Goal: Information Seeking & Learning: Learn about a topic

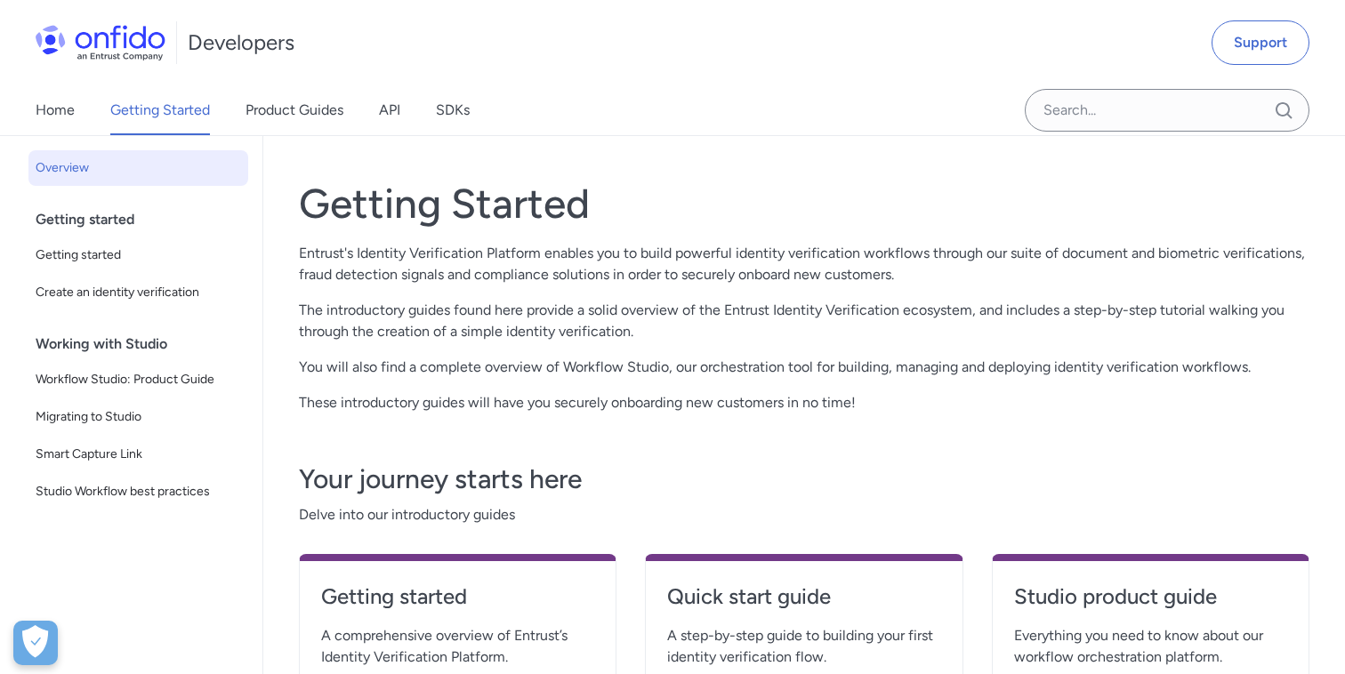
click at [119, 358] on div "Working with Studio" at bounding box center [146, 344] width 220 height 36
click at [124, 377] on span "Workflow Studio: Product Guide" at bounding box center [138, 379] width 205 height 21
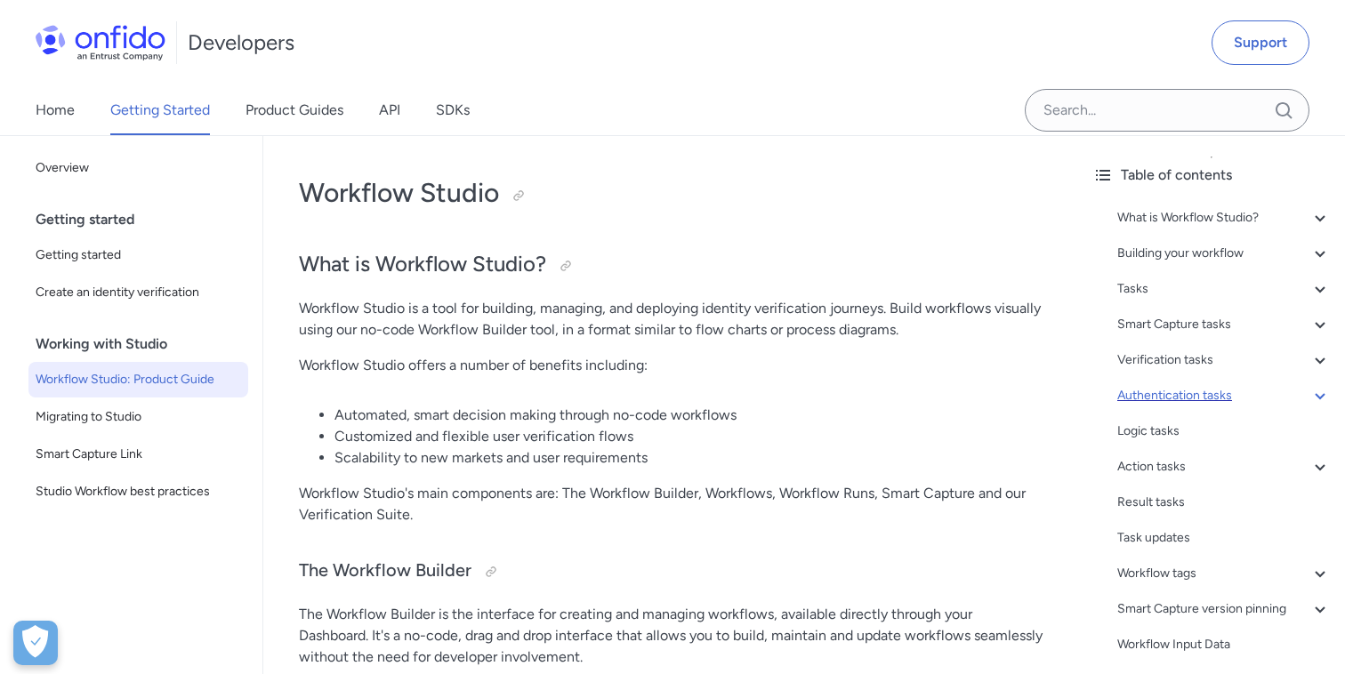
click at [1157, 398] on div "Authentication tasks" at bounding box center [1223, 395] width 213 height 21
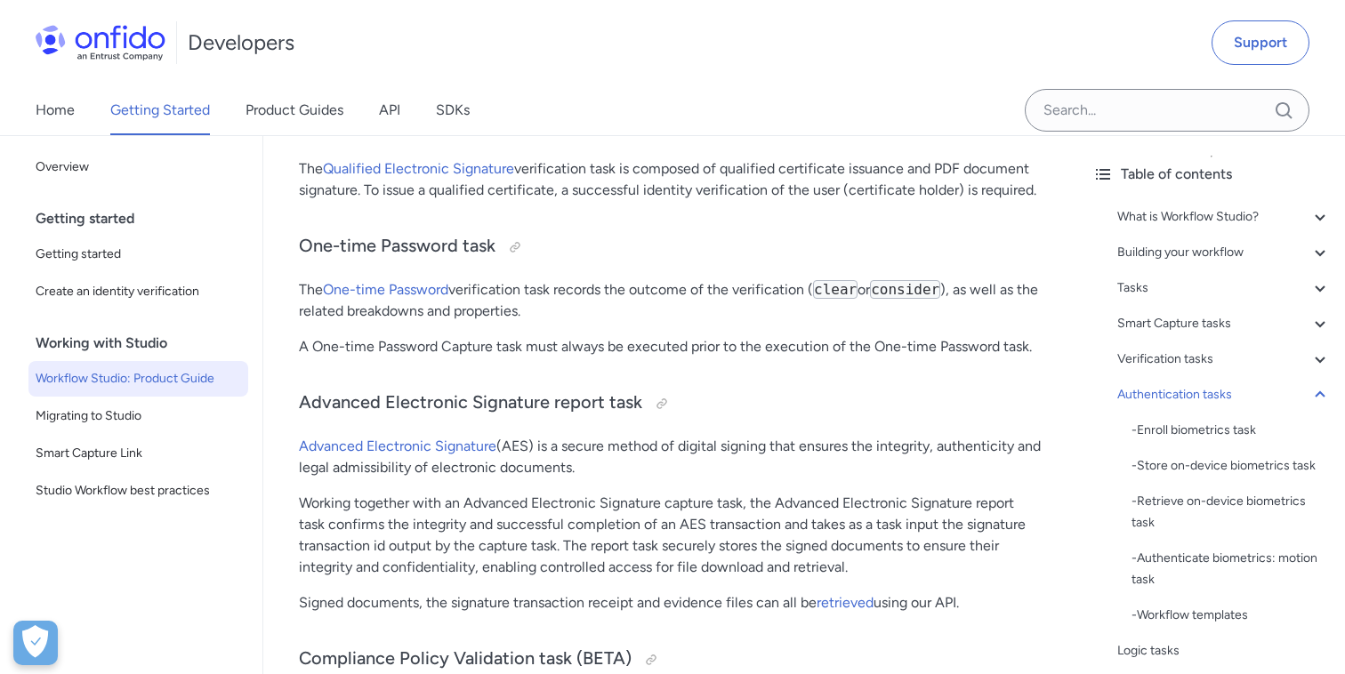
scroll to position [18036, 0]
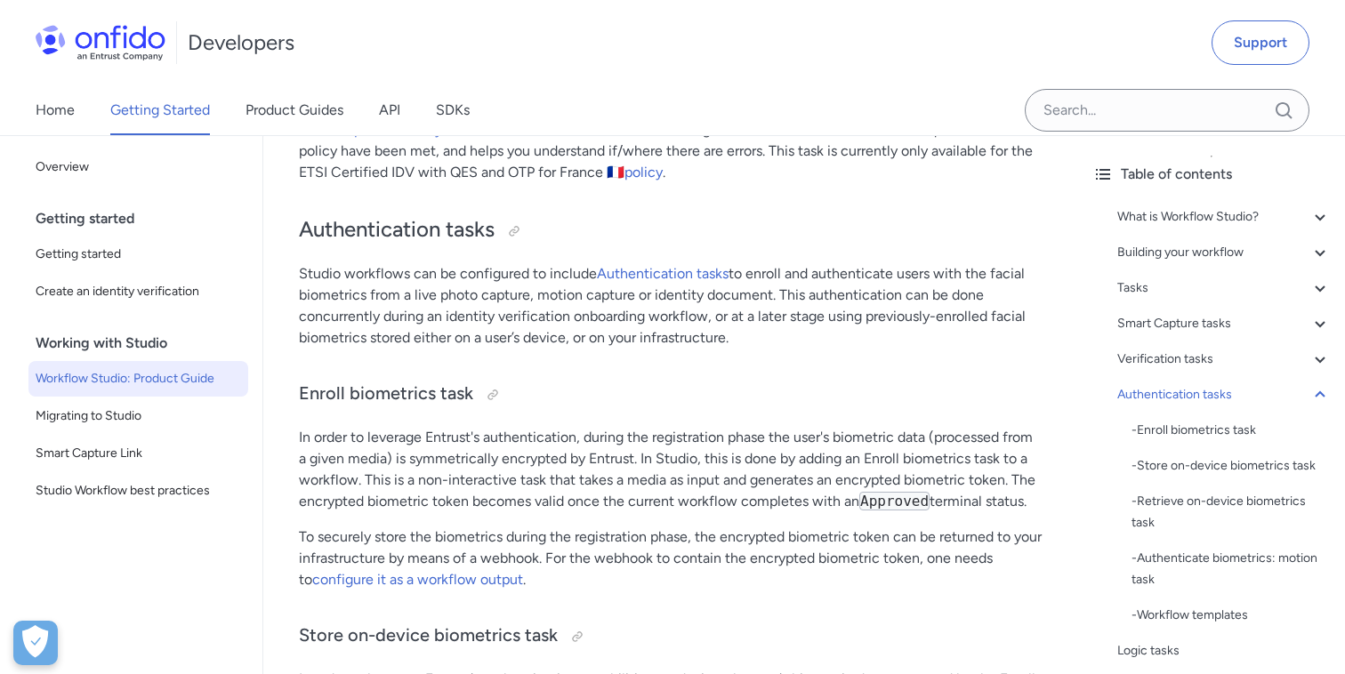
click at [776, 263] on p "Studio workflows can be configured to include Authentication tasks to enroll an…" at bounding box center [671, 305] width 744 height 85
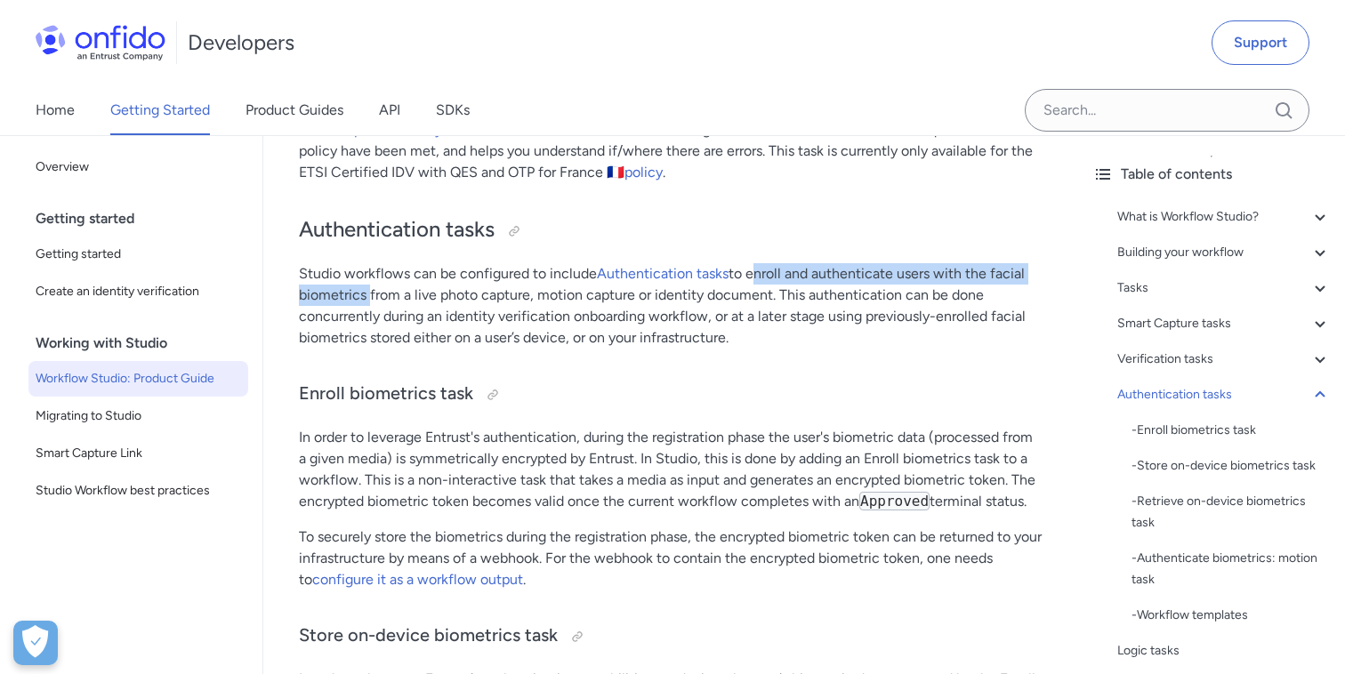
click at [356, 274] on p "Studio workflows can be configured to include Authentication tasks to enroll an…" at bounding box center [671, 305] width 744 height 85
copy p "enroll and authenticate users with the facial biometrics"
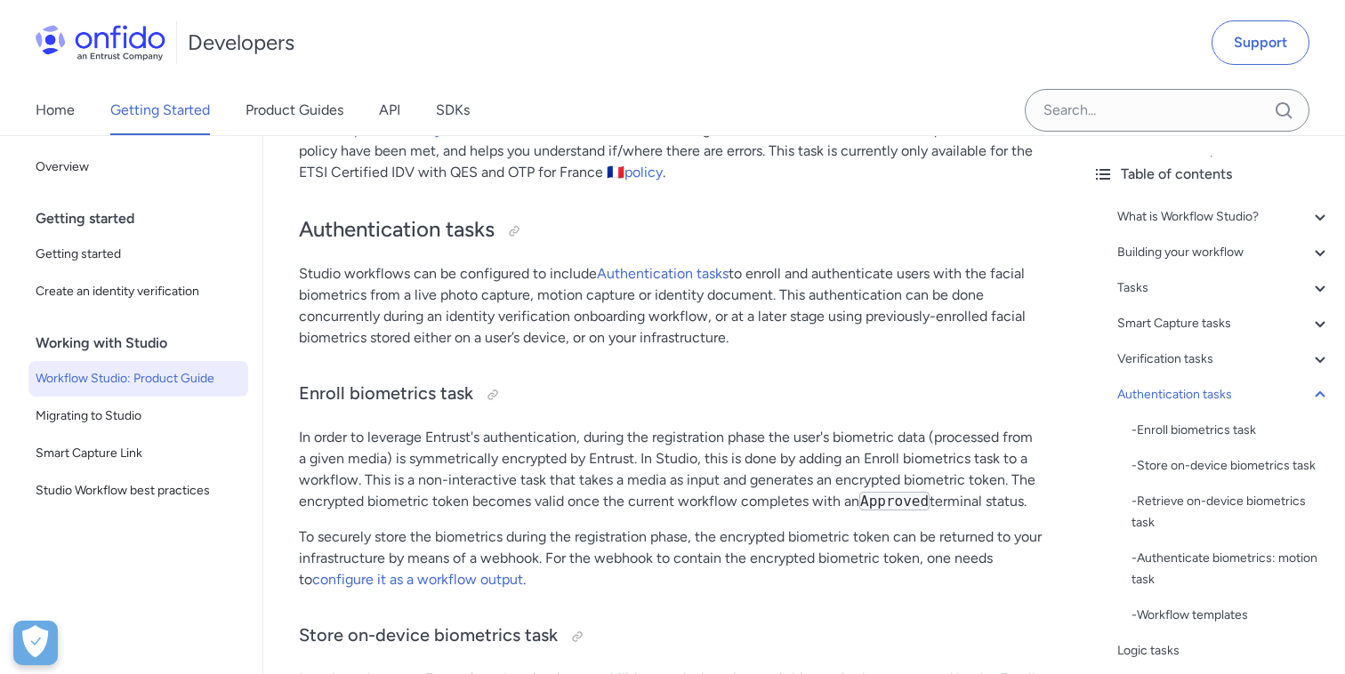
click at [887, 298] on p "Studio workflows can be configured to include Authentication tasks to enroll an…" at bounding box center [671, 305] width 744 height 85
click at [336, 318] on p "Studio workflows can be configured to include Authentication tasks to enroll an…" at bounding box center [671, 305] width 744 height 85
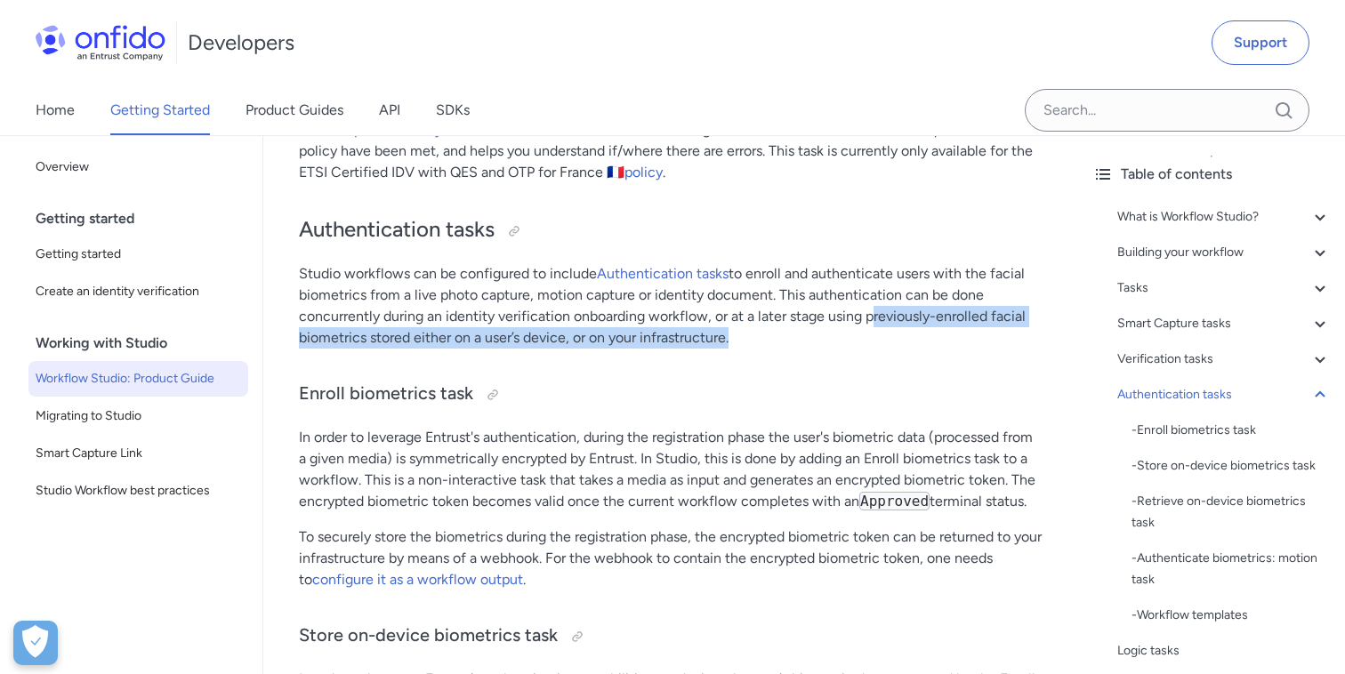
click at [670, 322] on p "Studio workflows can be configured to include Authentication tasks to enroll an…" at bounding box center [671, 305] width 744 height 85
click at [895, 299] on p "Studio workflows can be configured to include Authentication tasks to enroll an…" at bounding box center [671, 305] width 744 height 85
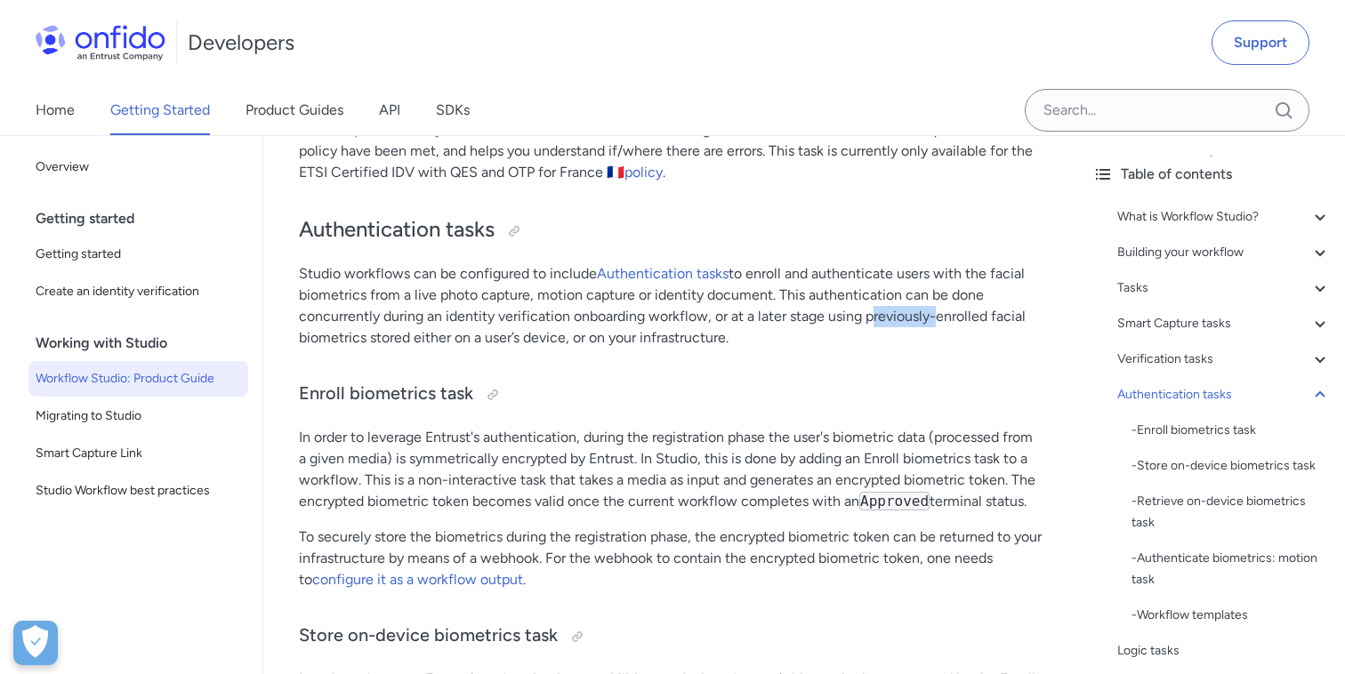
click at [895, 299] on p "Studio workflows can be configured to include Authentication tasks to enroll an…" at bounding box center [671, 305] width 744 height 85
click at [345, 318] on p "Studio workflows can be configured to include Authentication tasks to enroll an…" at bounding box center [671, 305] width 744 height 85
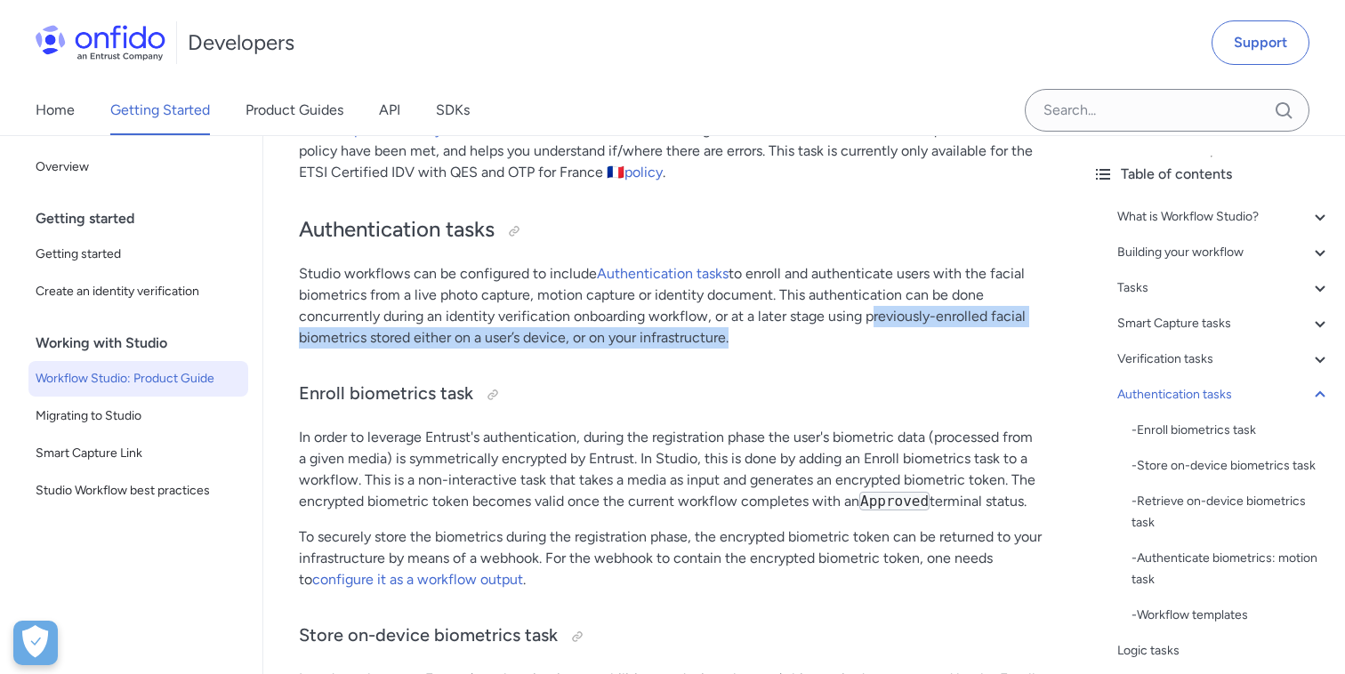
click at [674, 318] on p "Studio workflows can be configured to include Authentication tasks to enroll an…" at bounding box center [671, 305] width 744 height 85
click at [673, 265] on link "Authentication tasks" at bounding box center [663, 273] width 132 height 17
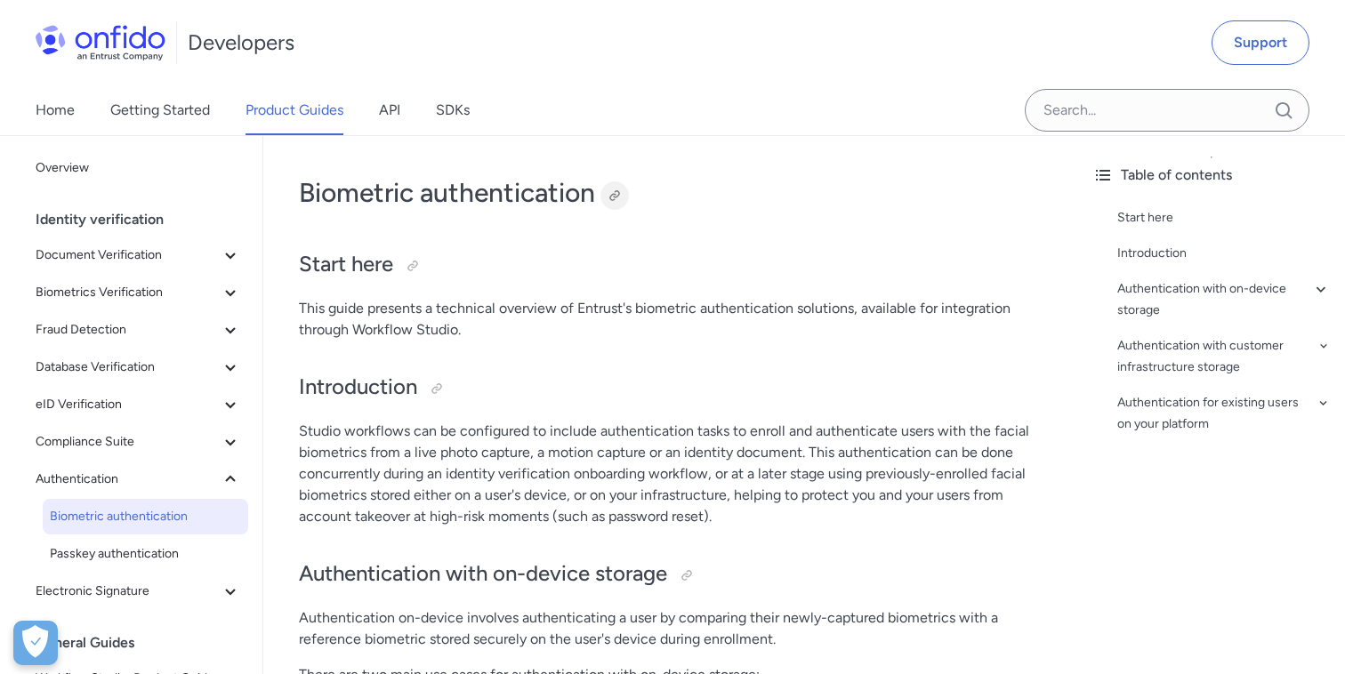
click at [615, 197] on div at bounding box center [614, 196] width 14 height 14
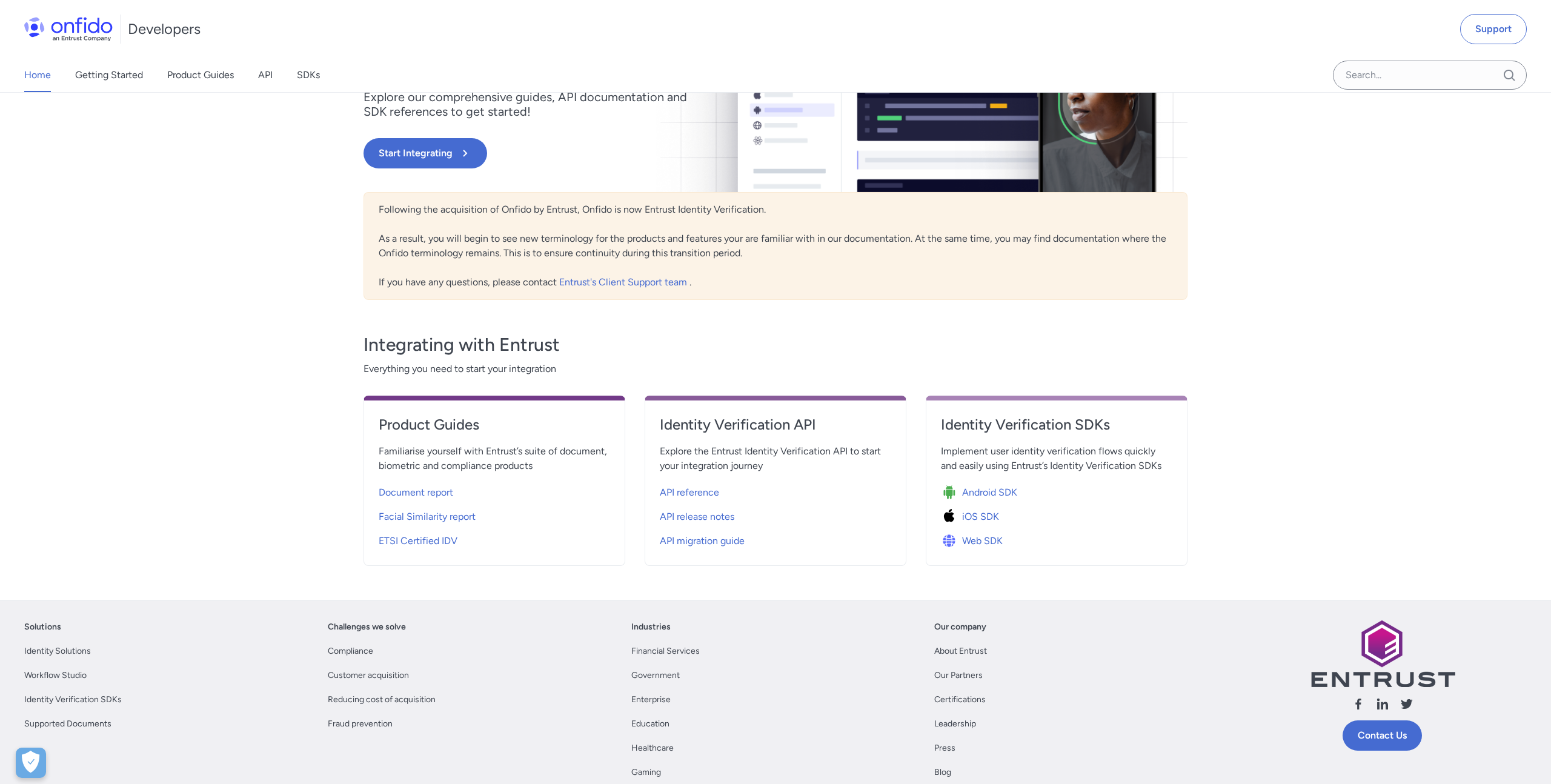
scroll to position [160, 0]
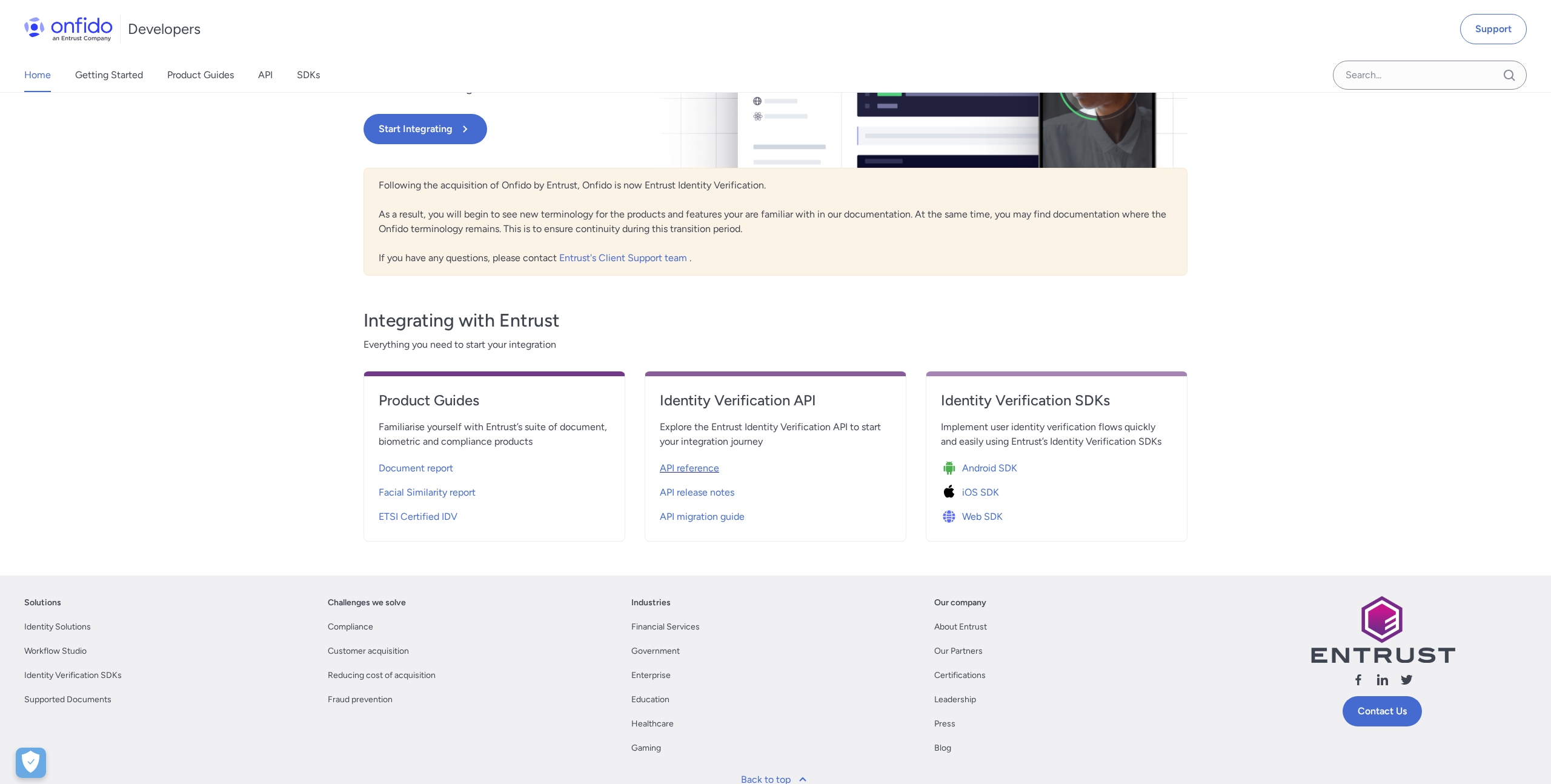
click at [676, 469] on span "API reference" at bounding box center [689, 468] width 59 height 14
select select "http"
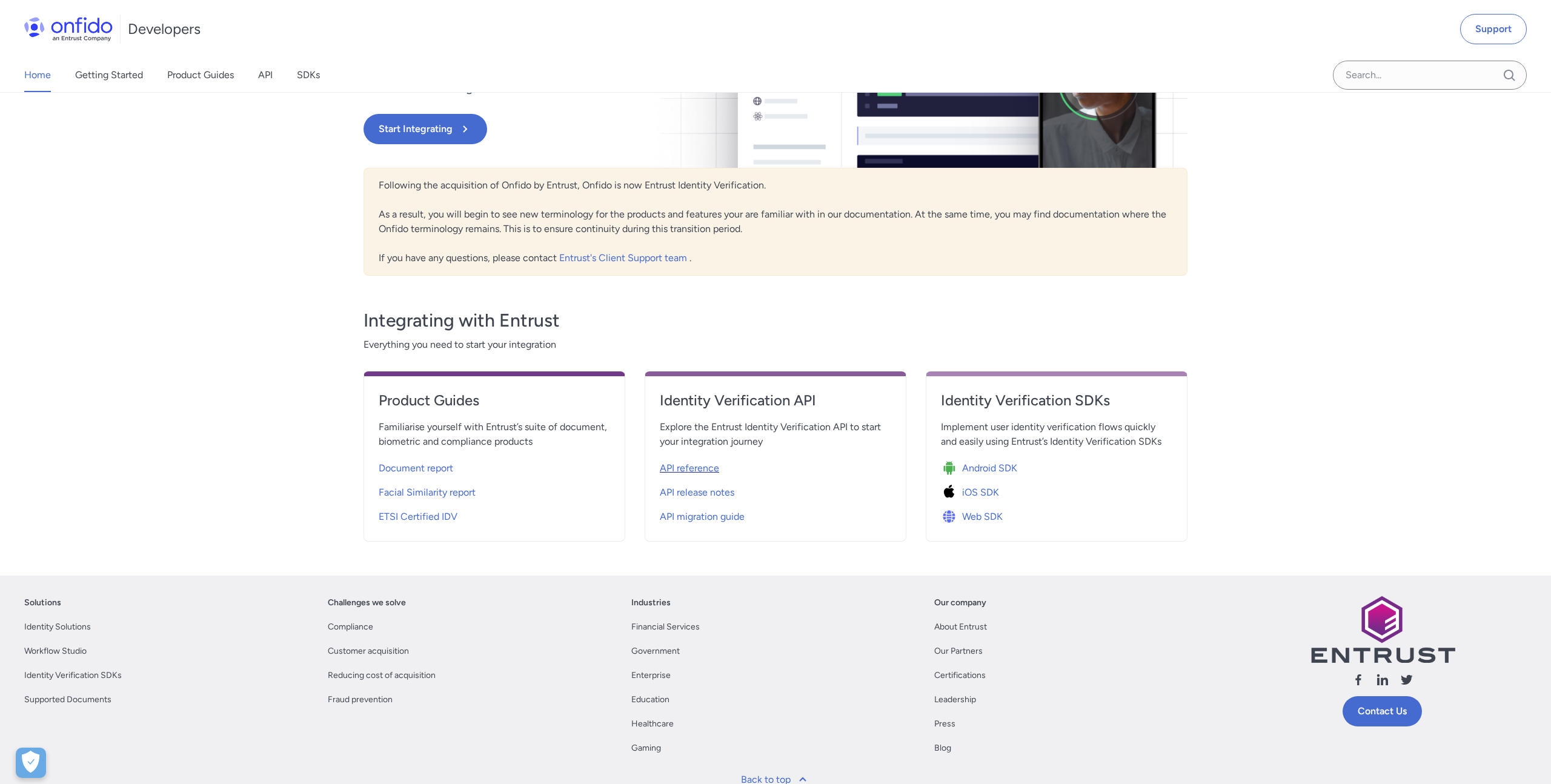
select select "http"
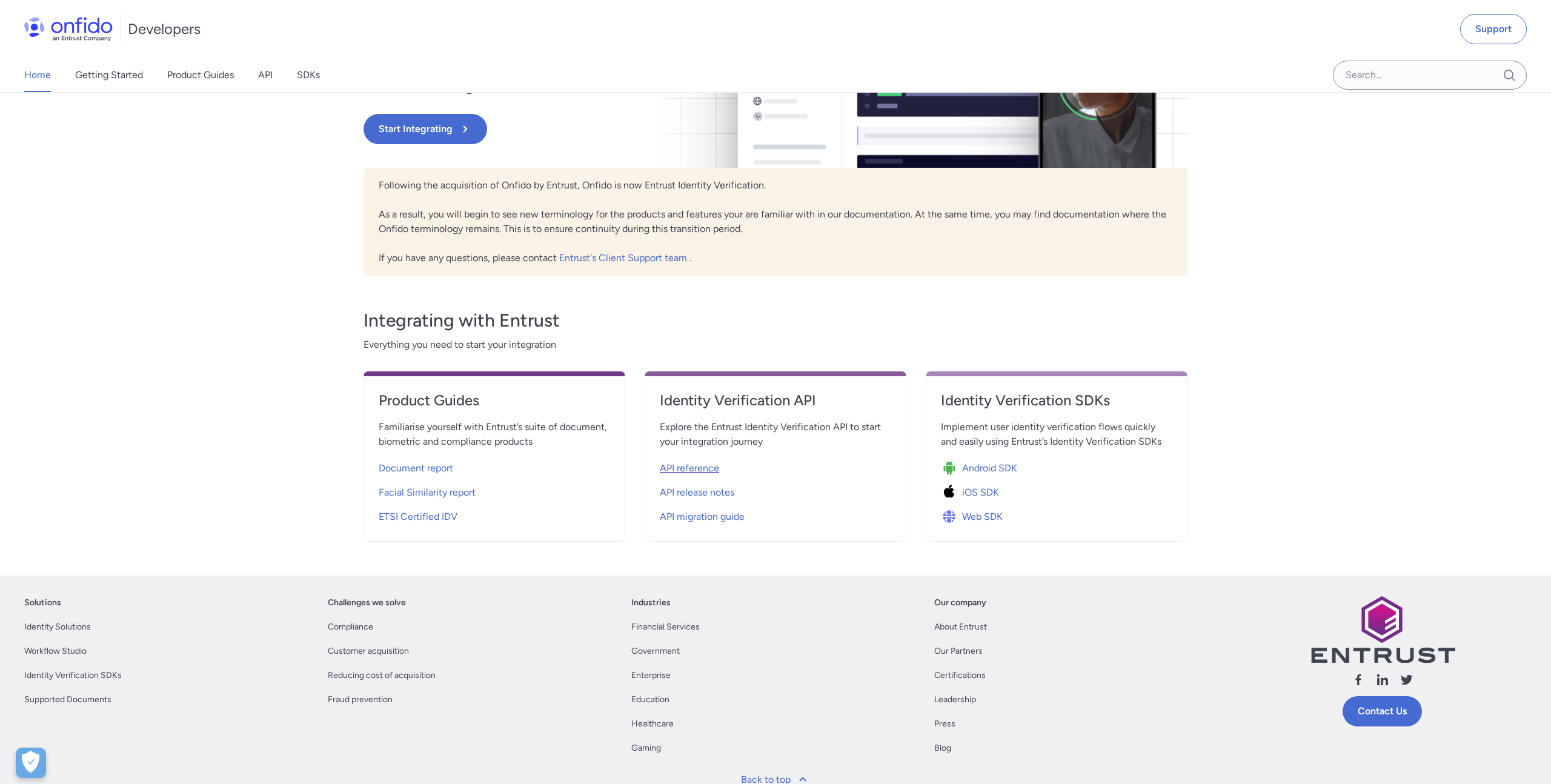
select select "http"
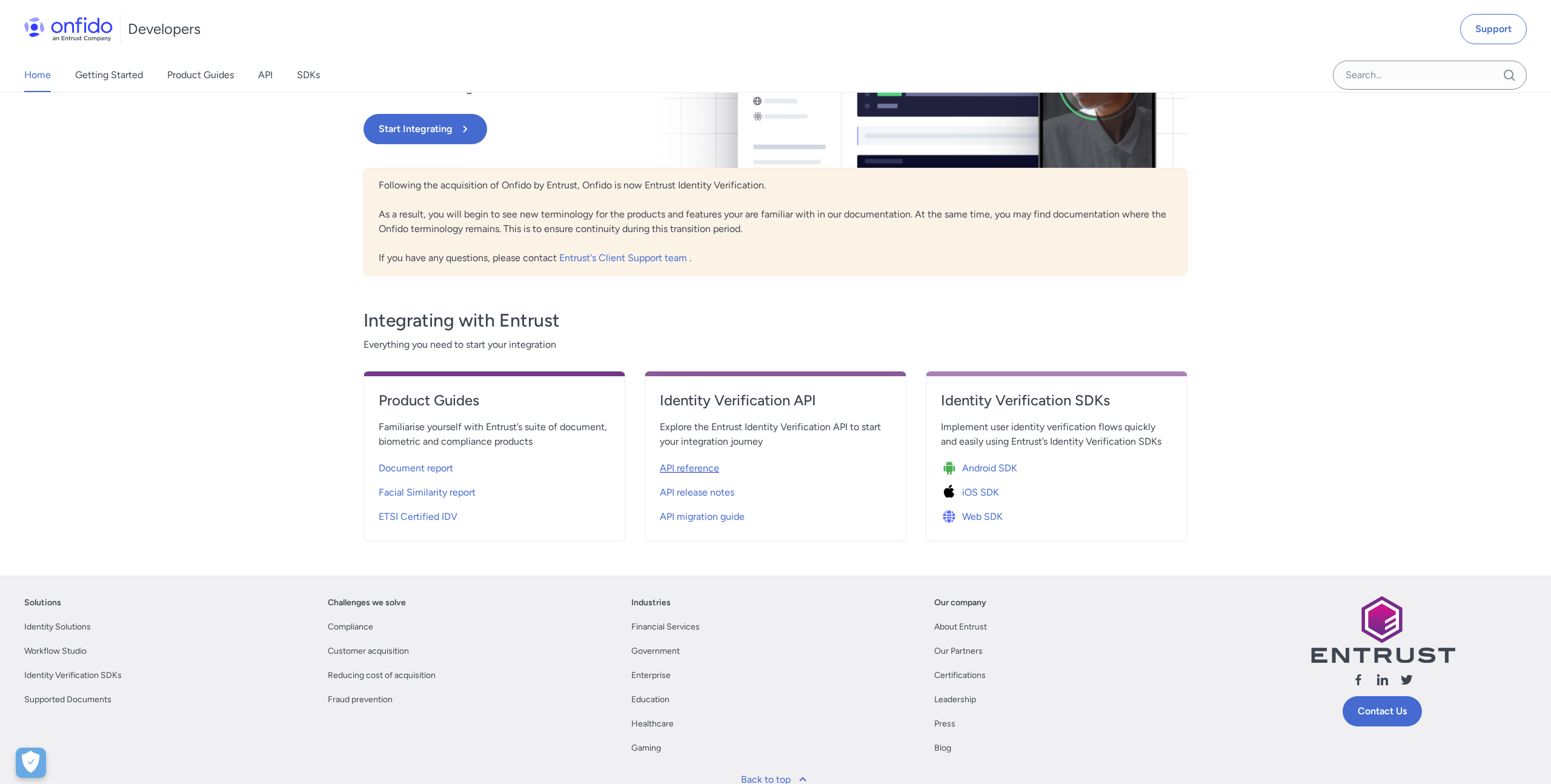
select select "http"
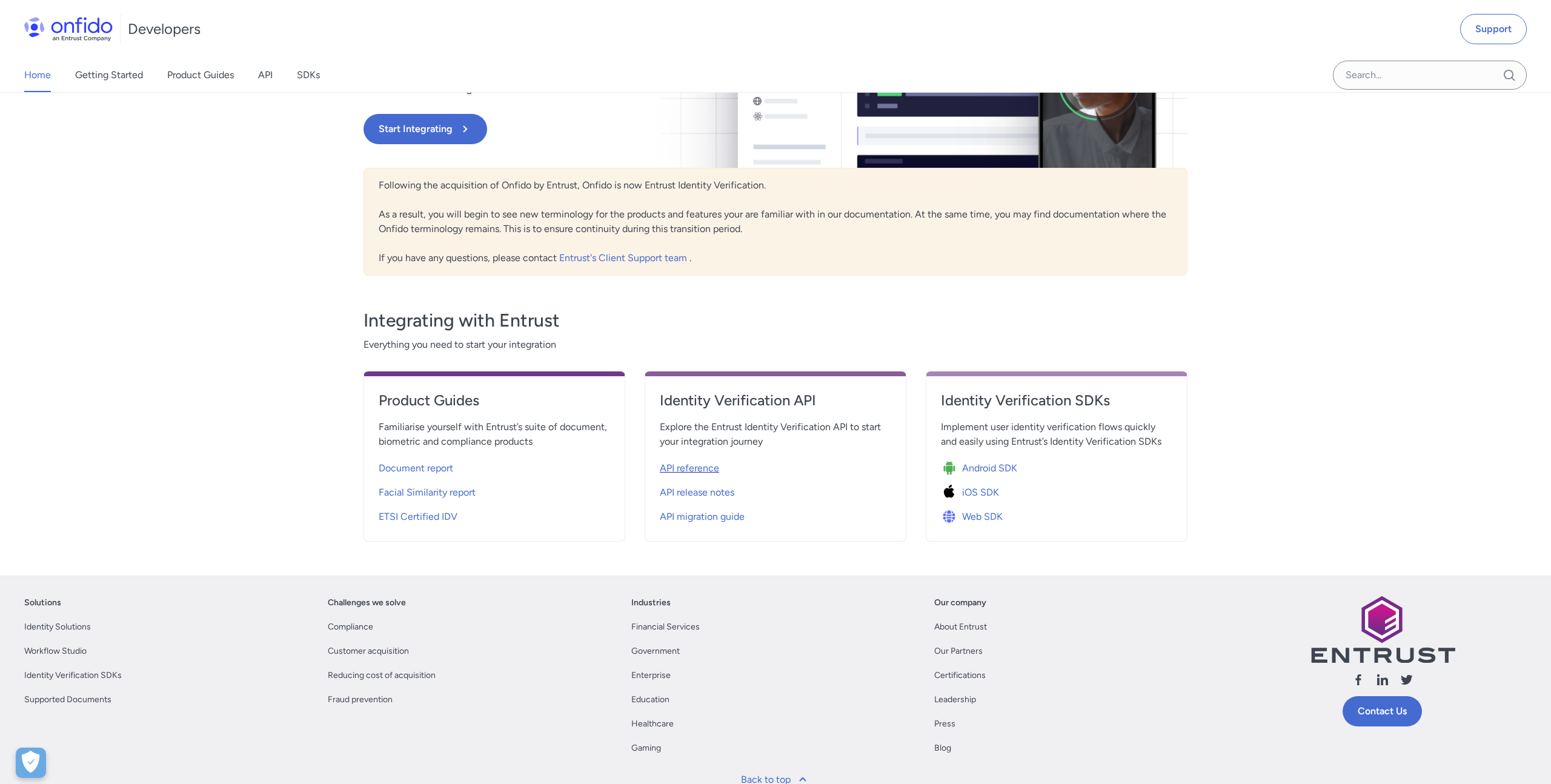
select select "http"
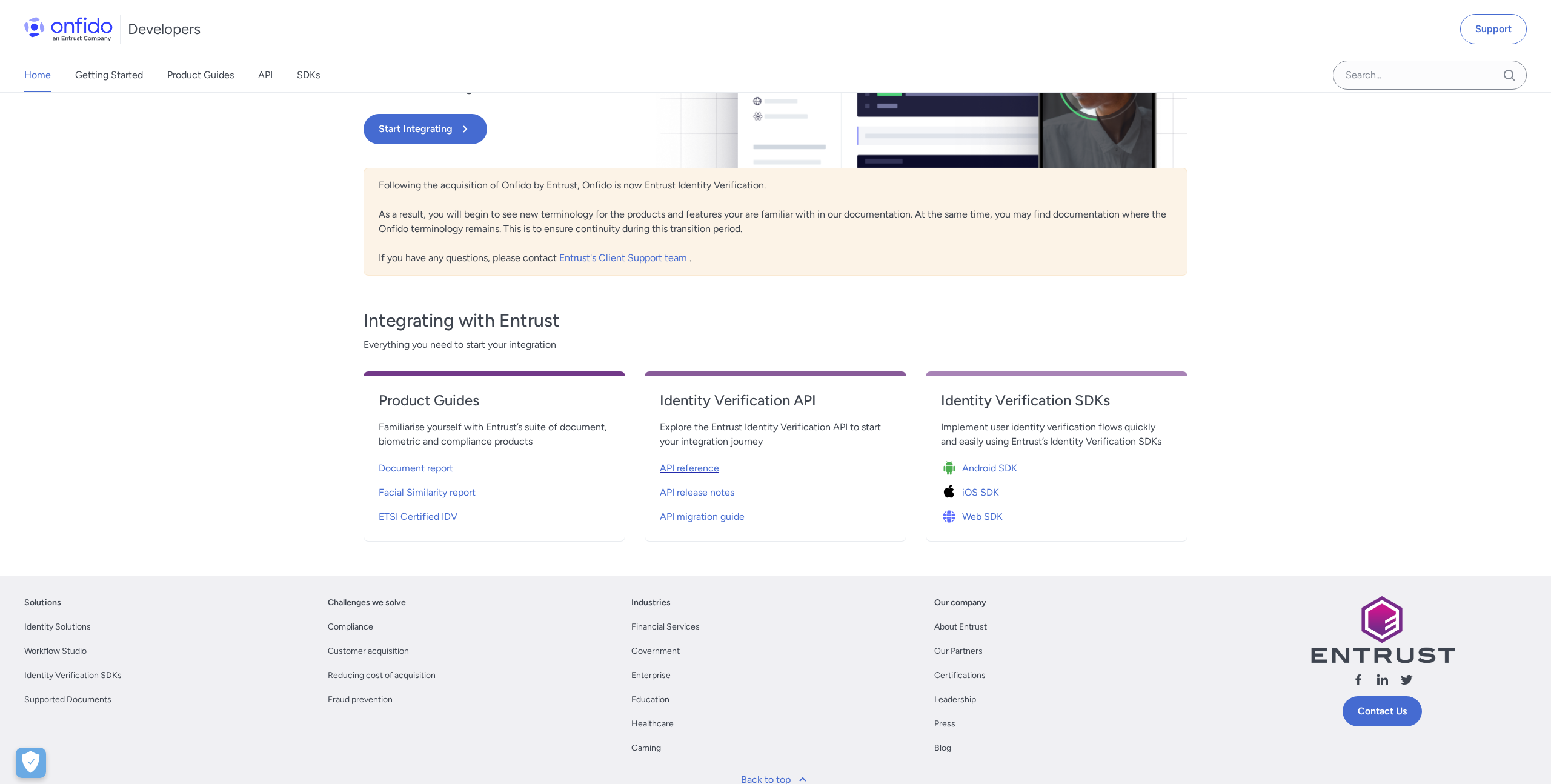
select select "http"
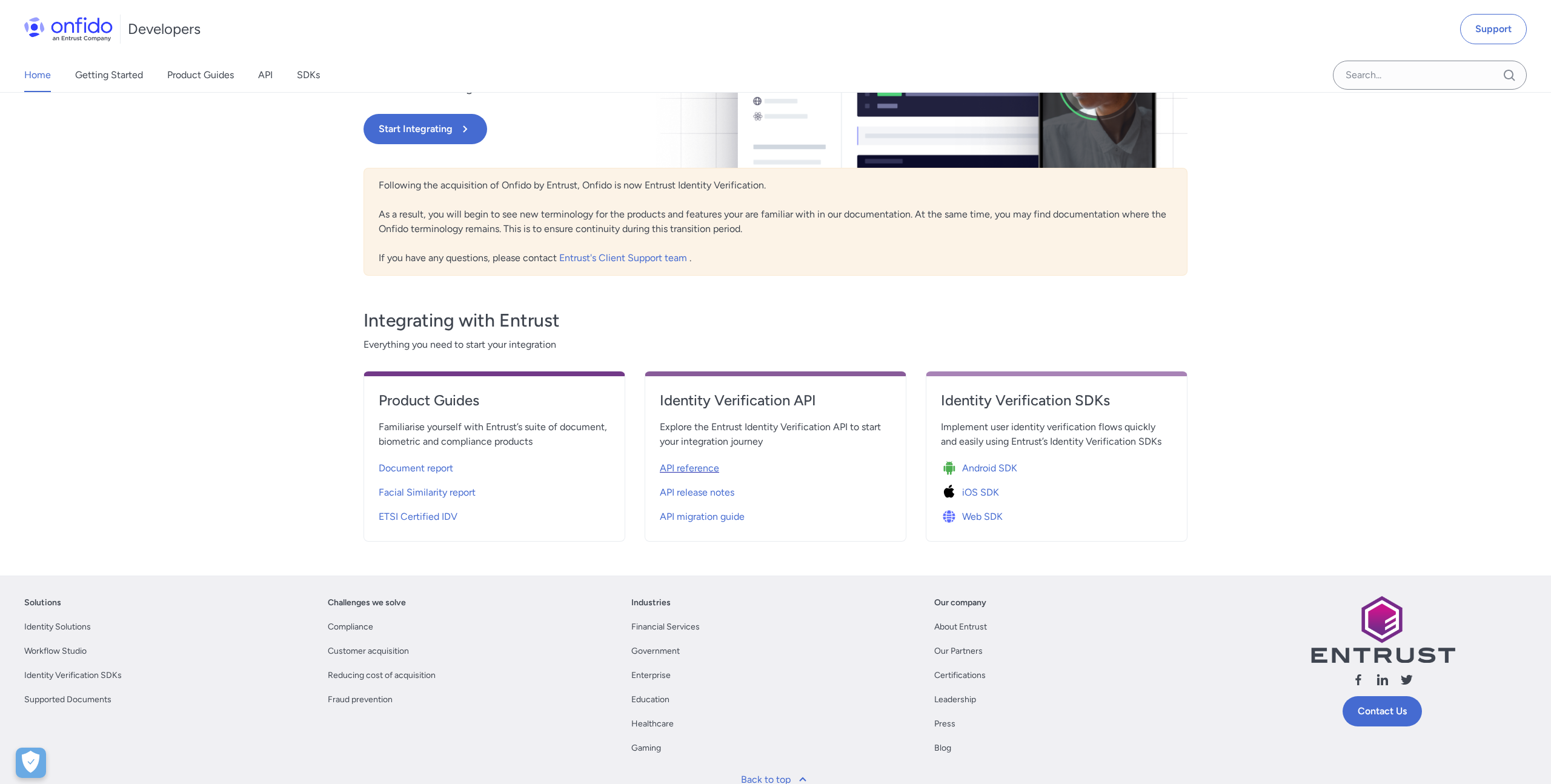
select select "http"
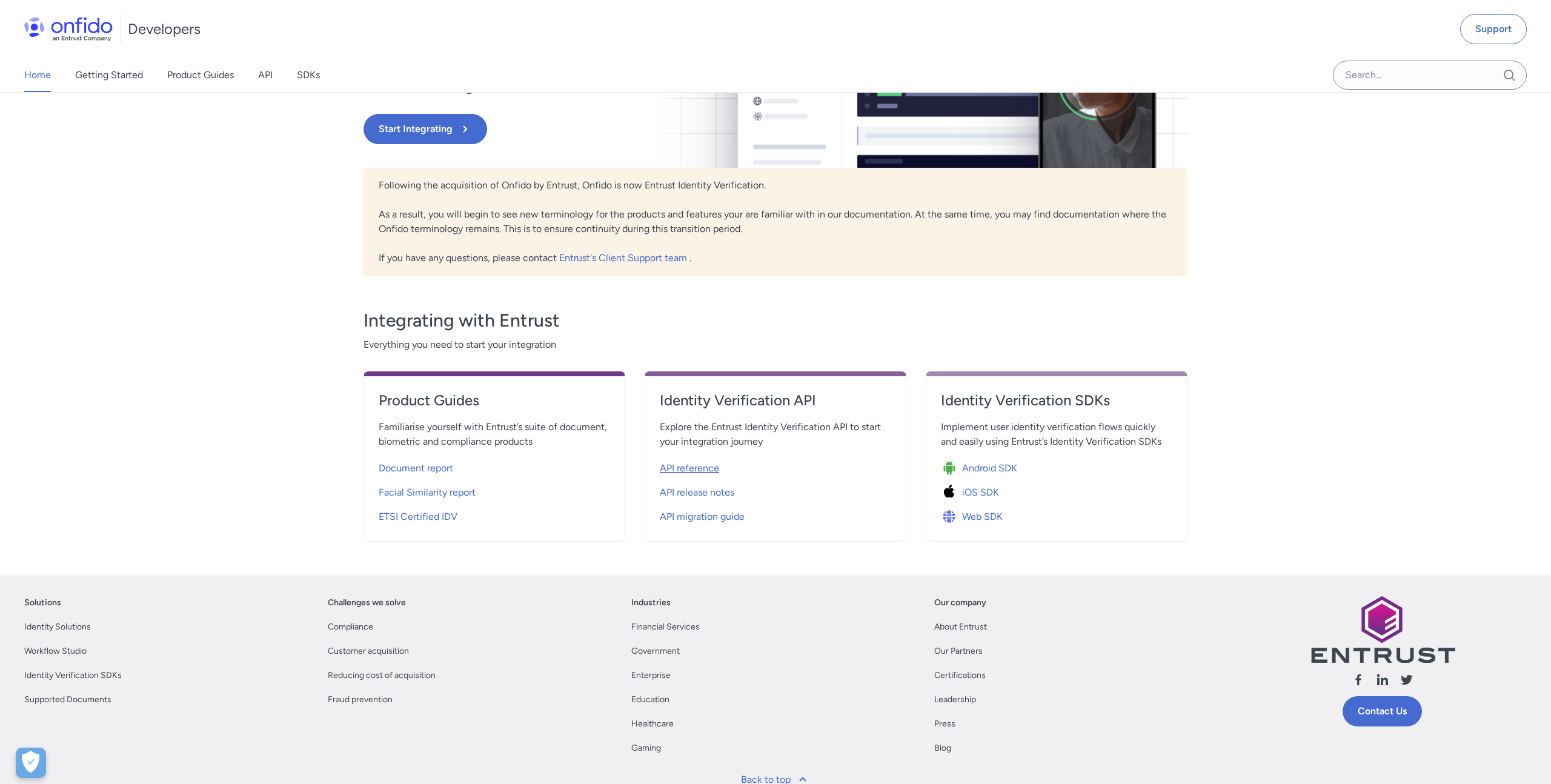
select select "http"
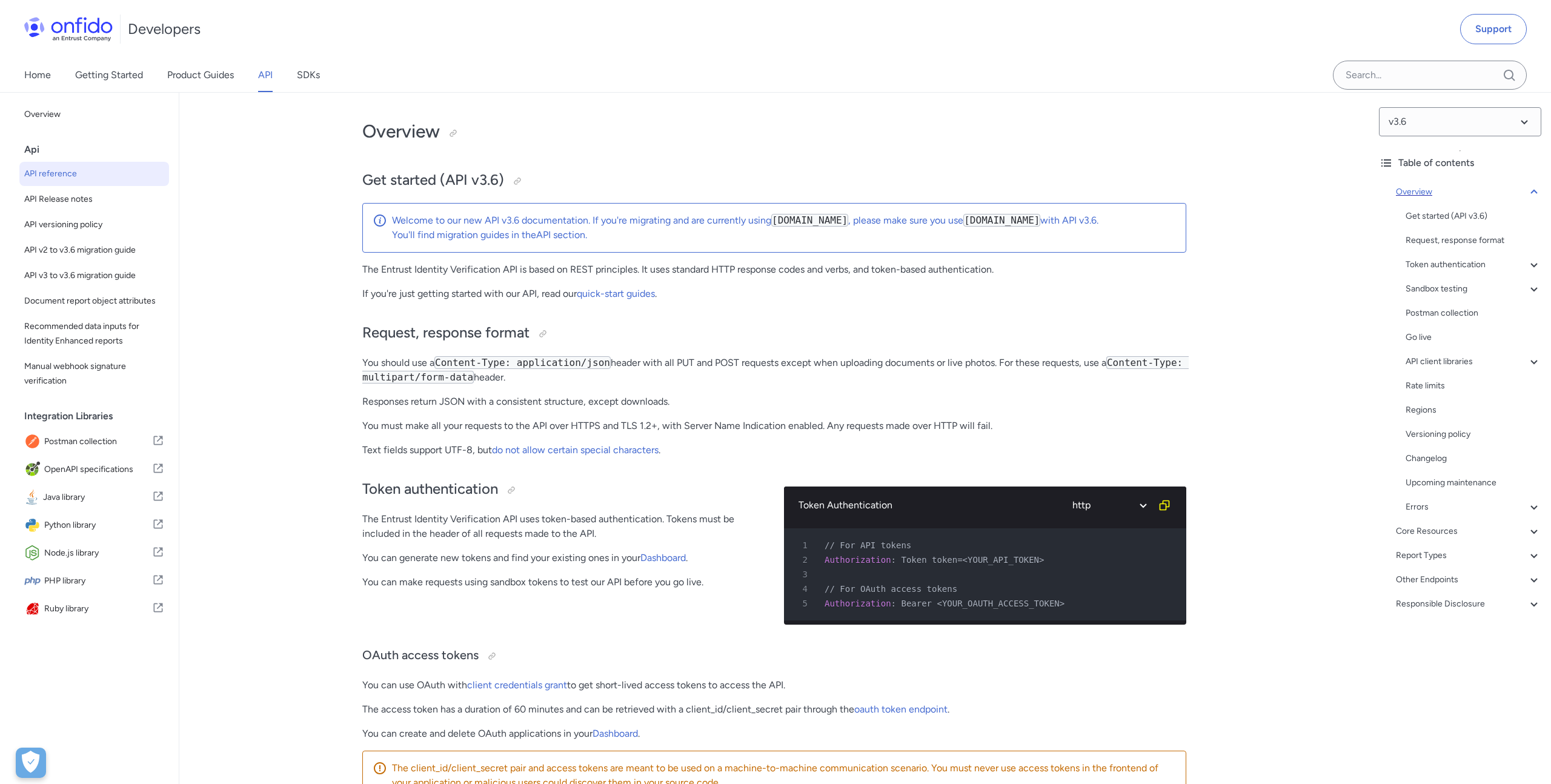
click at [1531, 197] on icon at bounding box center [1533, 191] width 14 height 14
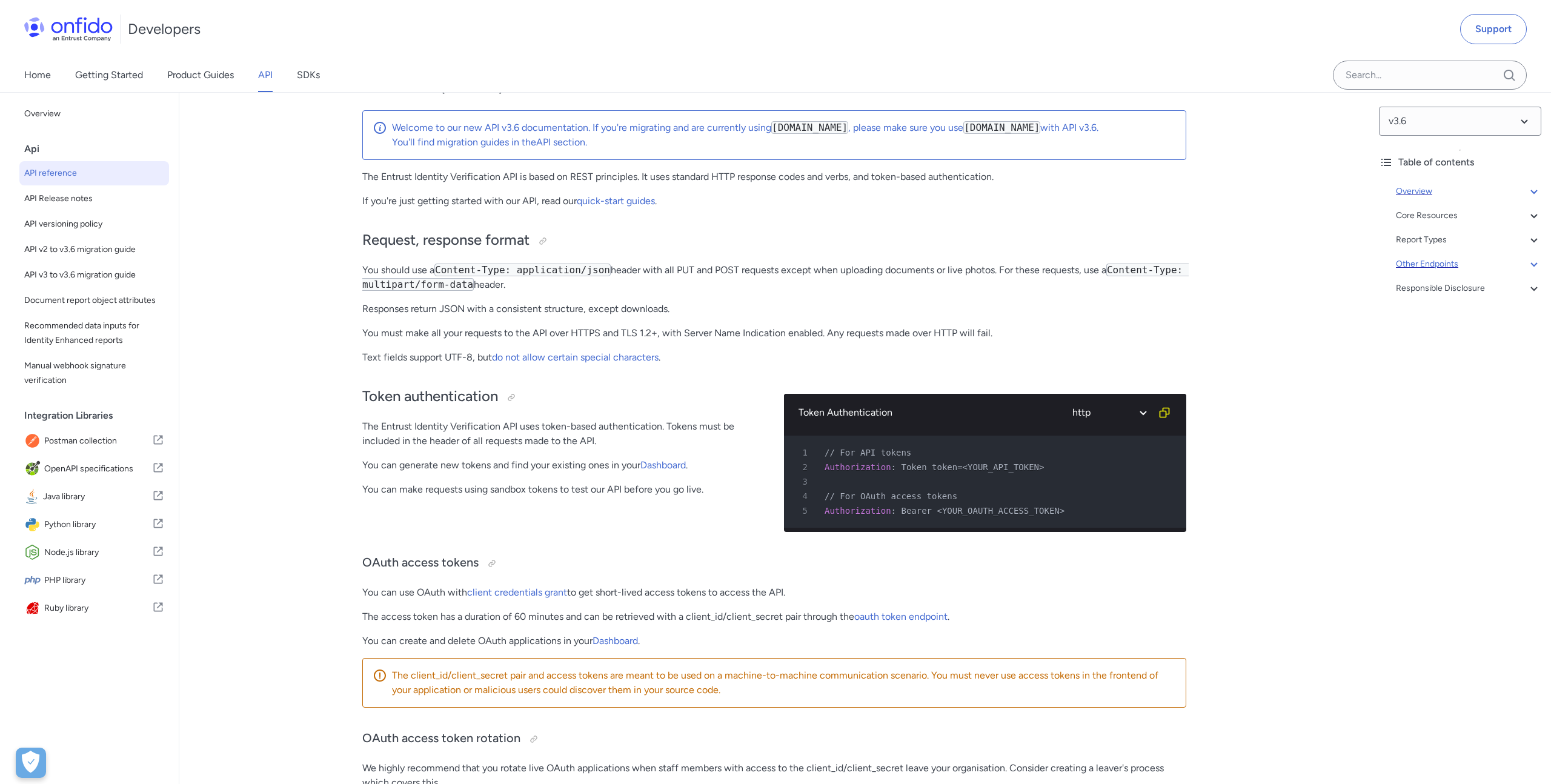
click at [1531, 264] on icon at bounding box center [1533, 264] width 14 height 14
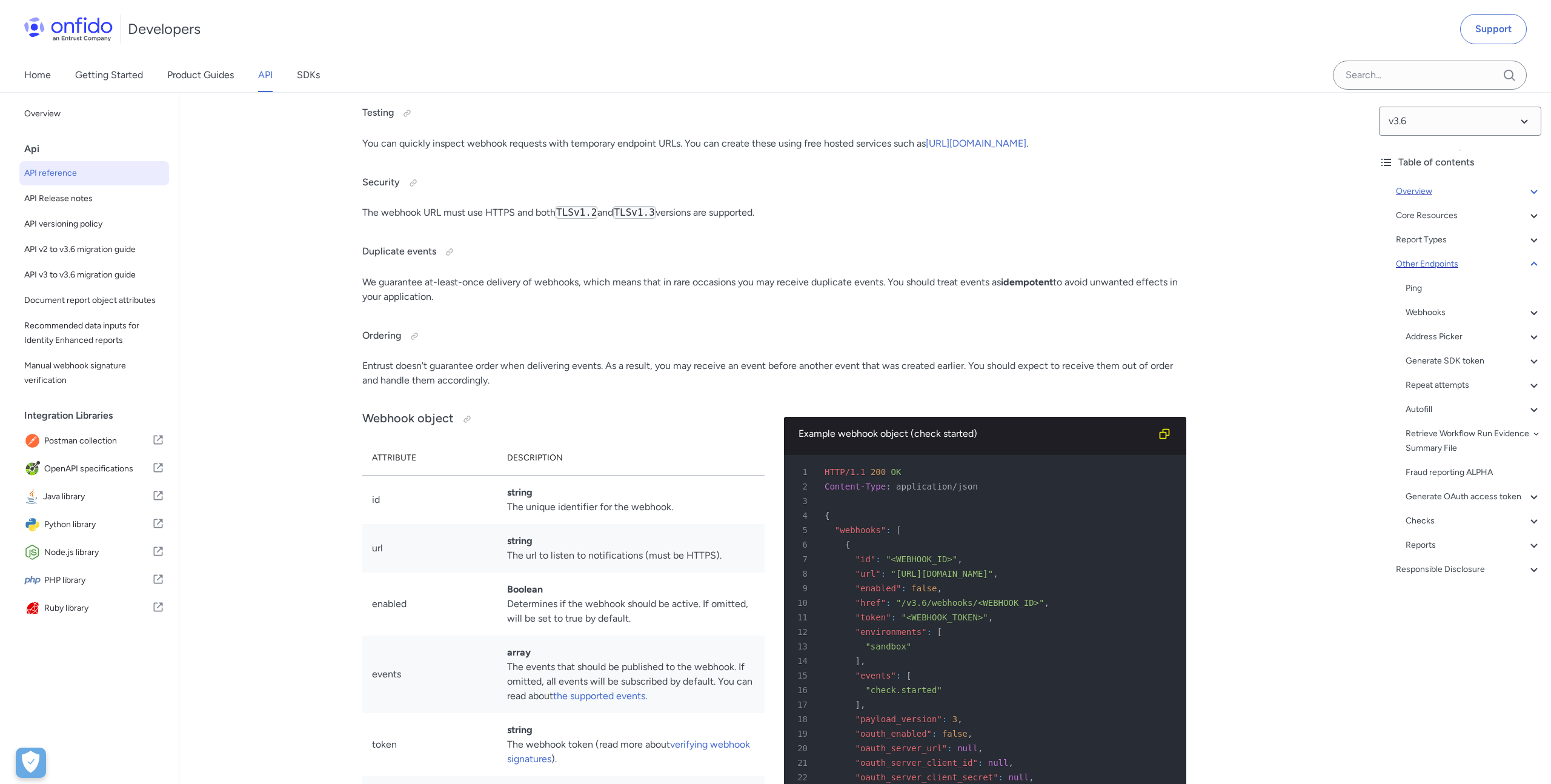
click at [1532, 266] on icon at bounding box center [1533, 264] width 14 height 14
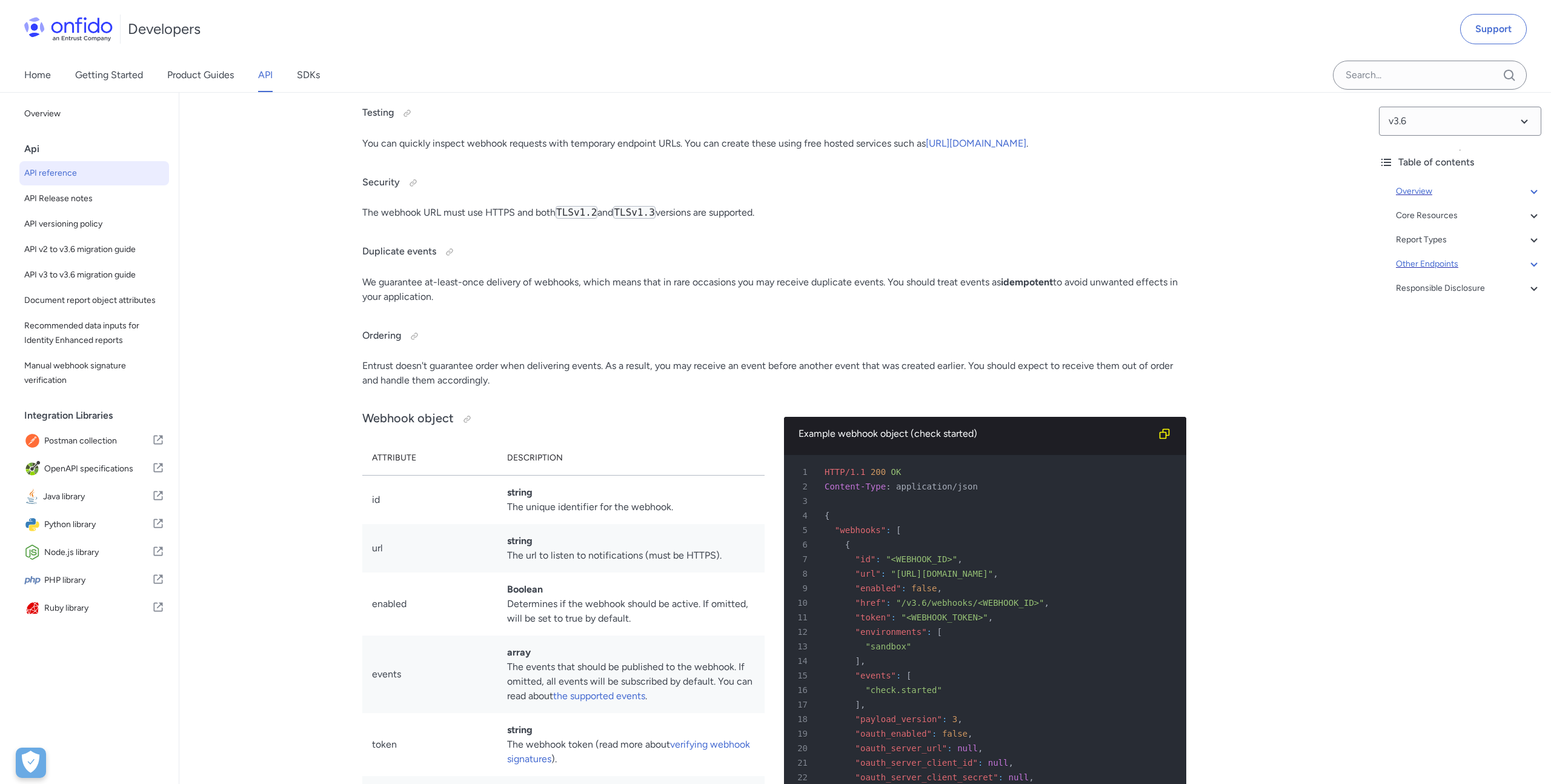
click at [1532, 266] on icon at bounding box center [1533, 264] width 14 height 14
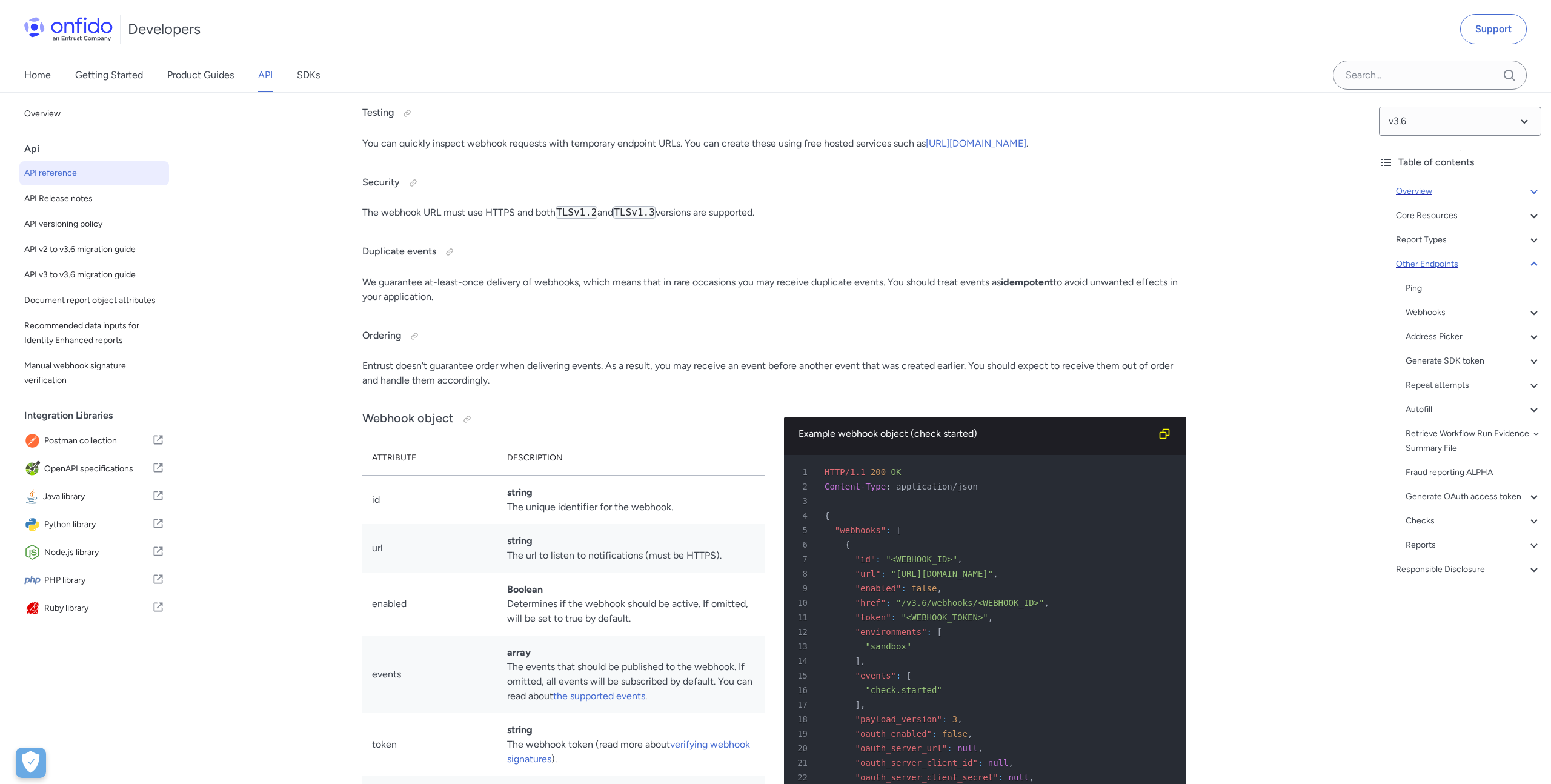
click at [1532, 266] on icon at bounding box center [1533, 264] width 14 height 14
